Goal: Find contact information

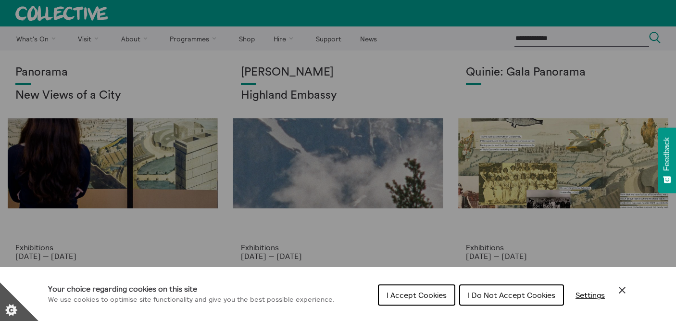
click at [489, 295] on span "I Do Not Accept Cookies" at bounding box center [512, 295] width 88 height 10
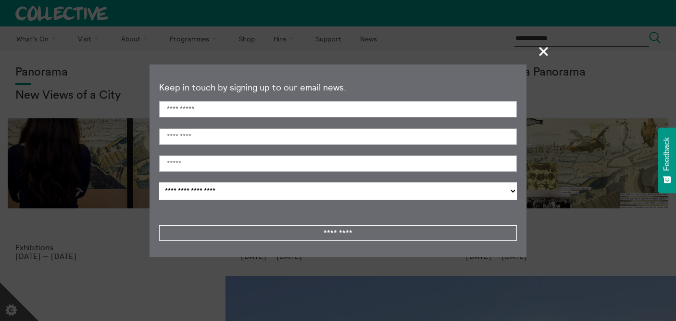
click at [547, 48] on span "+" at bounding box center [544, 51] width 28 height 28
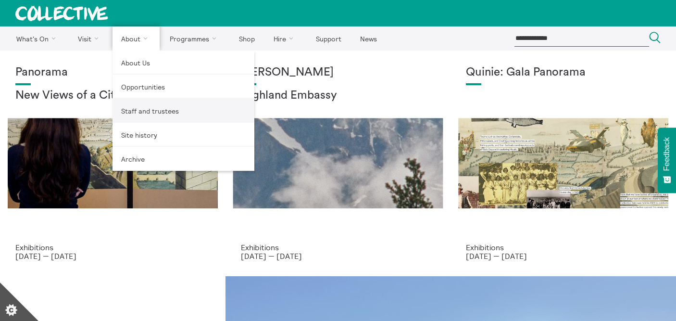
click at [138, 114] on link "Staff and trustees" at bounding box center [184, 111] width 142 height 24
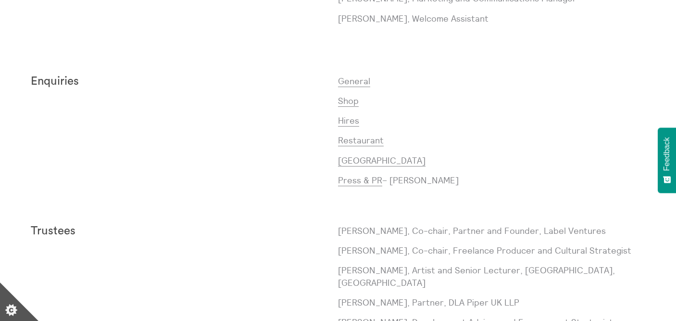
scroll to position [779, 0]
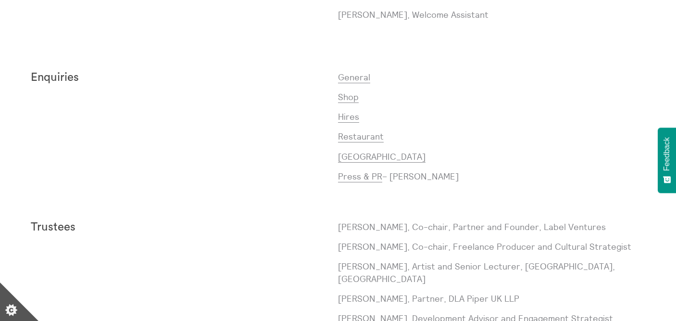
click at [326, 84] on div "Enquiries" at bounding box center [184, 130] width 307 height 119
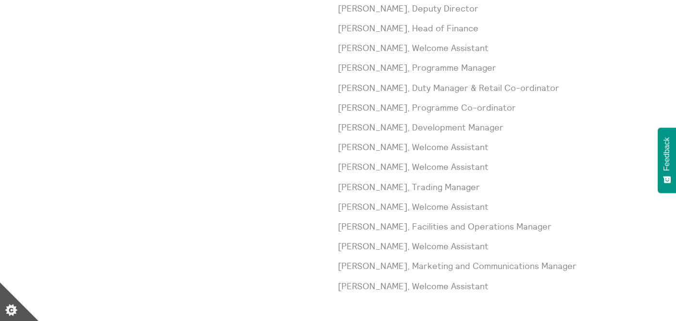
scroll to position [506, 0]
